Goal: Check status: Check status

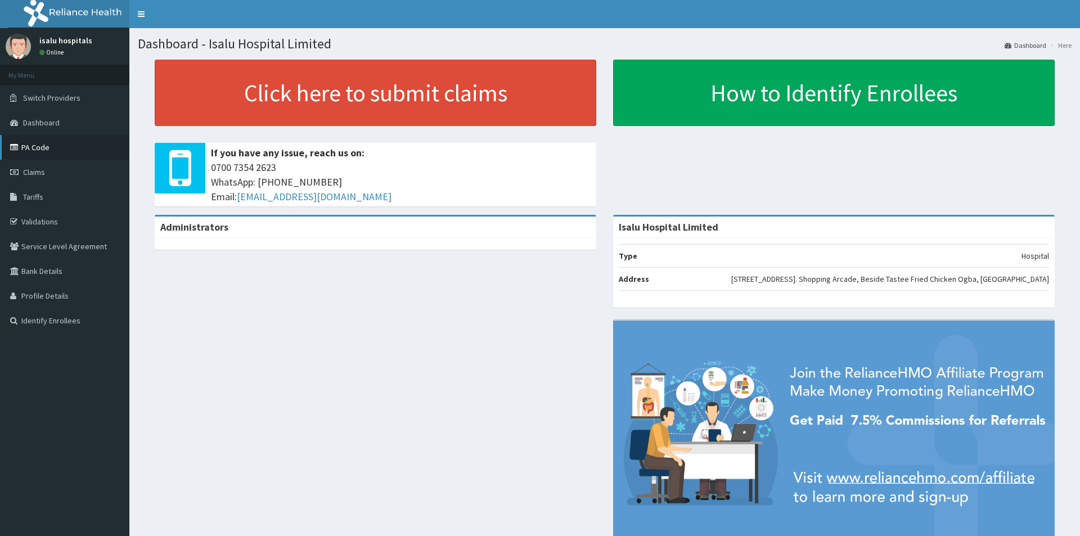
click at [35, 154] on link "PA Code" at bounding box center [64, 147] width 129 height 25
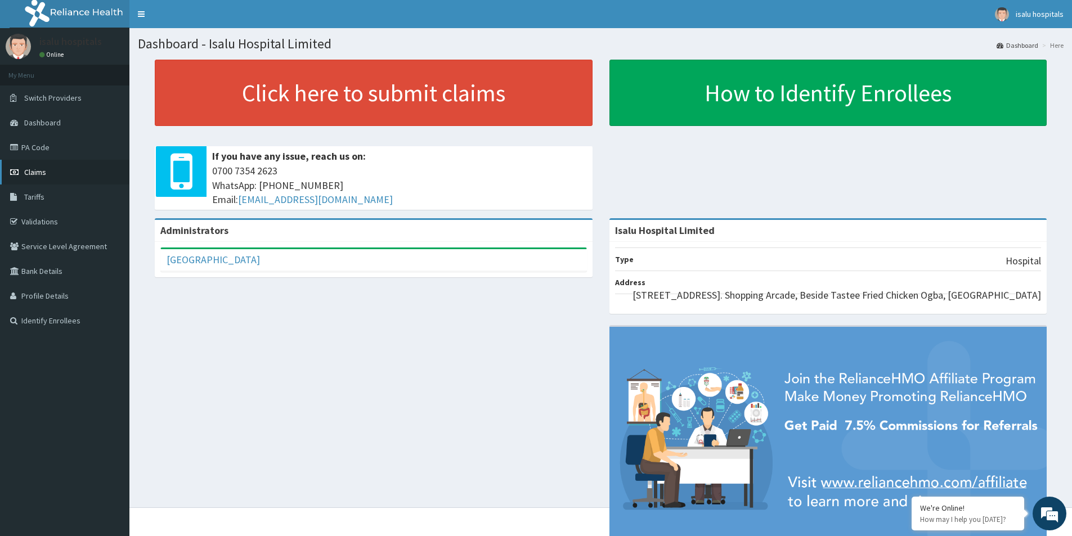
click at [34, 175] on span "Claims" at bounding box center [35, 172] width 22 height 10
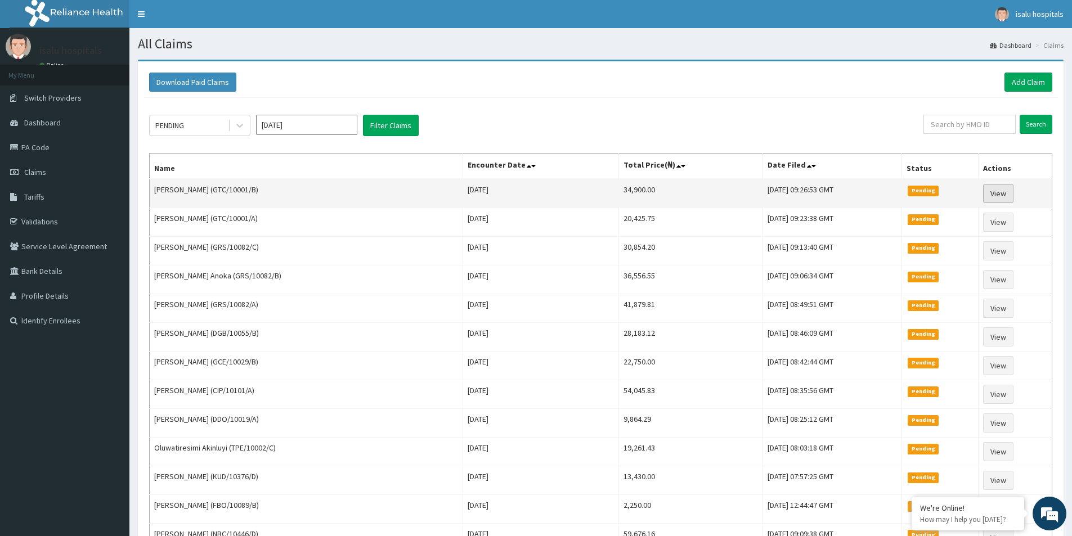
click at [999, 191] on link "View" at bounding box center [998, 193] width 30 height 19
